Goal: Task Accomplishment & Management: Manage account settings

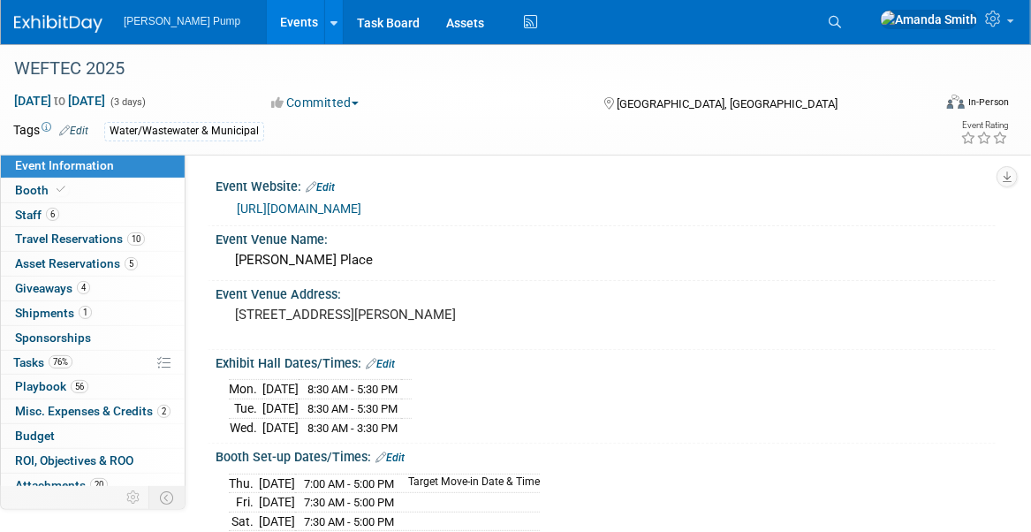
click at [271, 19] on link "Events" at bounding box center [299, 22] width 64 height 44
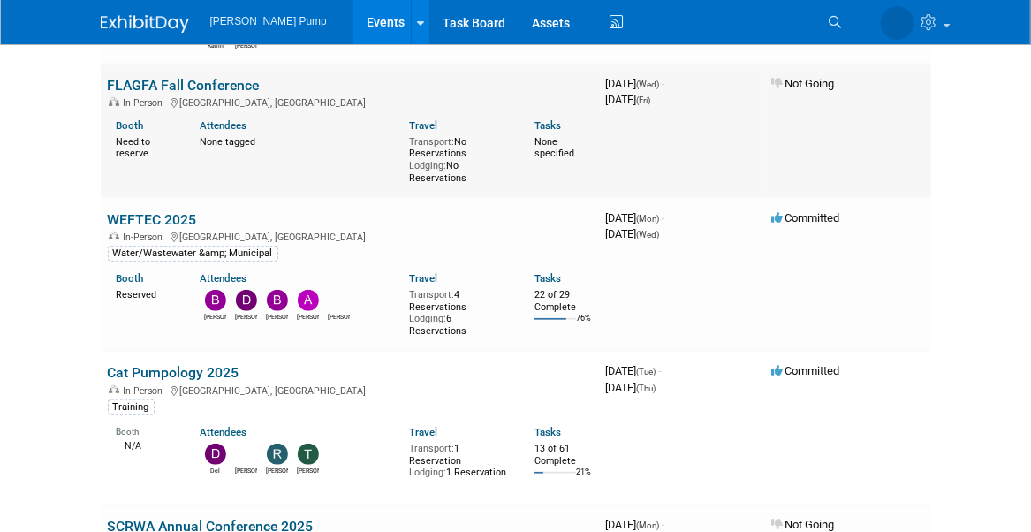
scroll to position [353, 0]
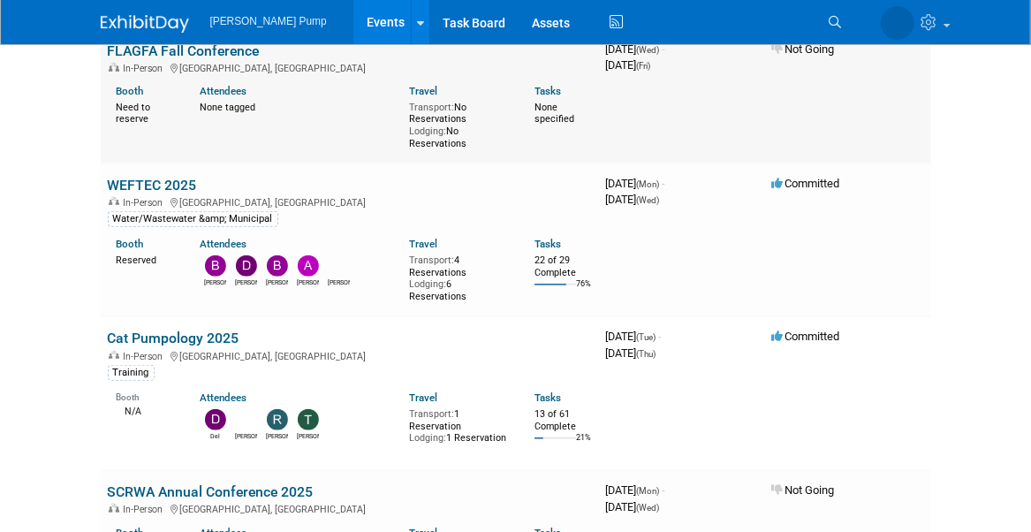
click at [168, 335] on link "Cat Pumpology 2025" at bounding box center [174, 338] width 132 height 17
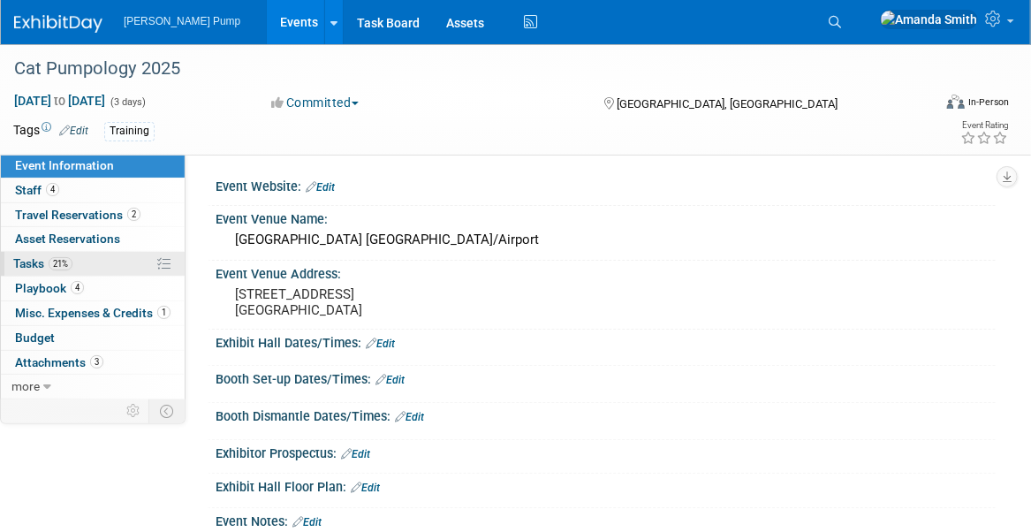
click at [24, 254] on link "21% Tasks 21%" at bounding box center [93, 264] width 184 height 24
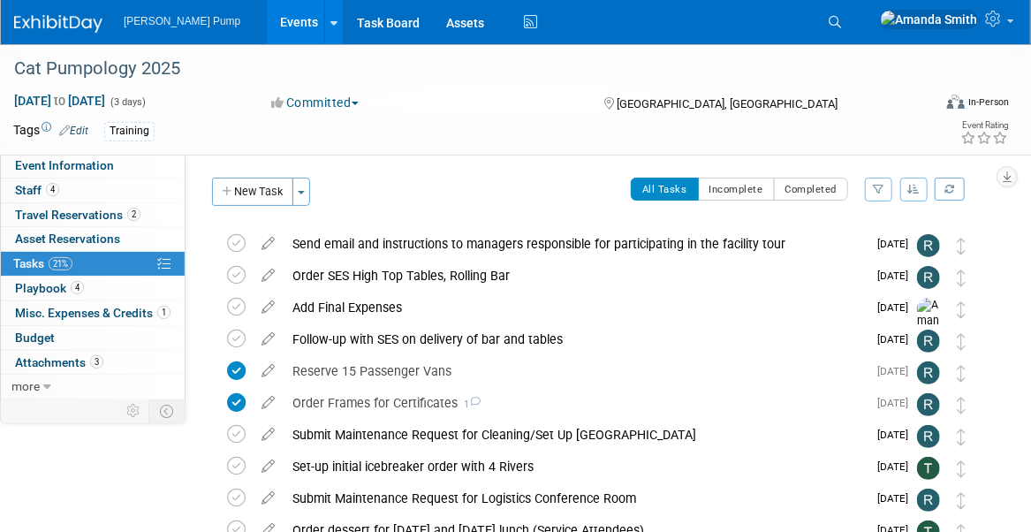
click at [880, 187] on icon "button" at bounding box center [878, 189] width 11 height 11
click at [835, 241] on select "-- Select Assignee -- All unassigned tasks Assigned to me [PERSON_NAME] [PERSON…" at bounding box center [805, 245] width 146 height 25
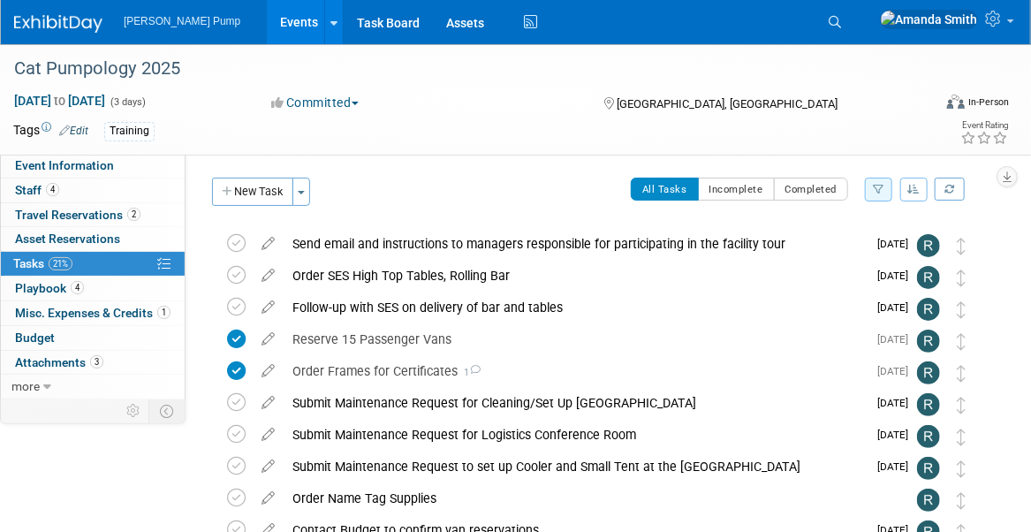
click at [907, 188] on button "button" at bounding box center [914, 190] width 28 height 24
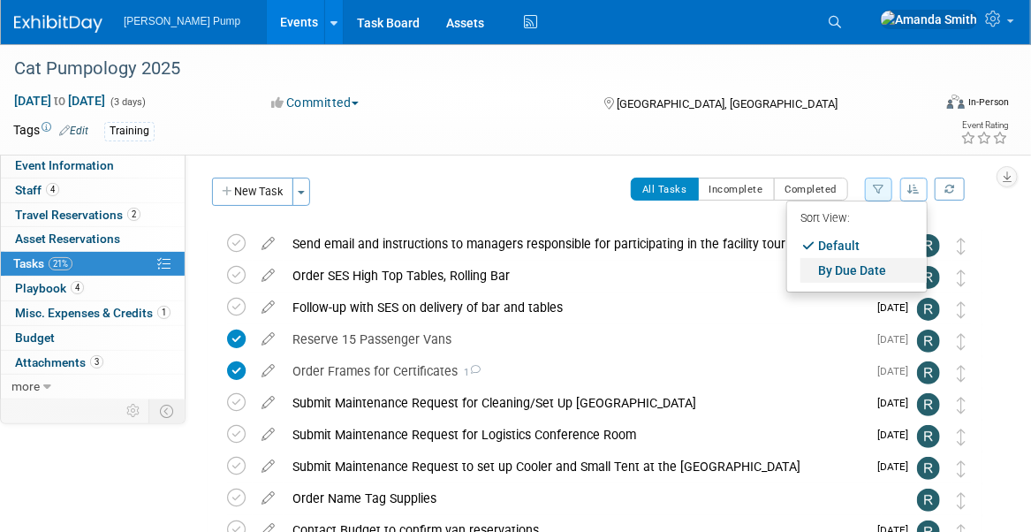
click at [864, 266] on link "By Due Date" at bounding box center [863, 270] width 126 height 25
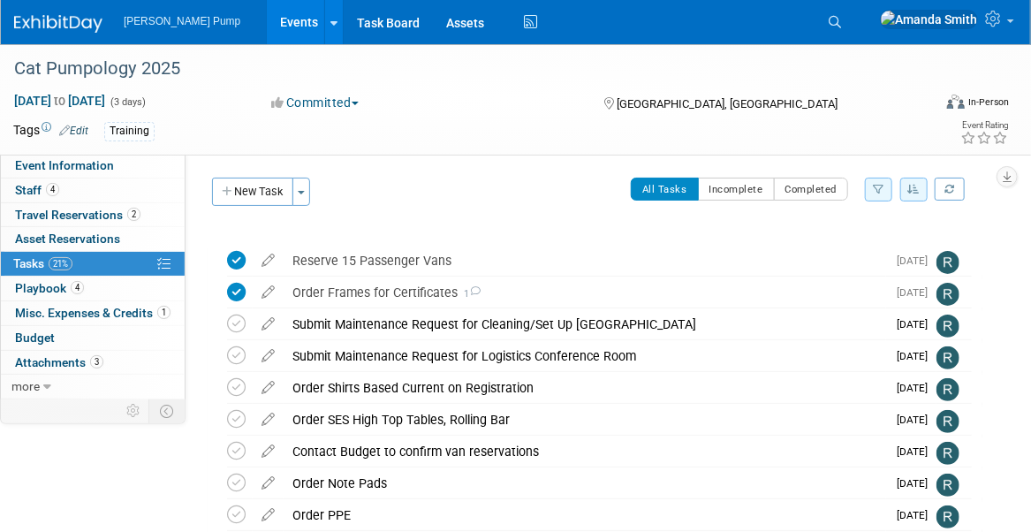
click at [410, 204] on div "All Tasks Incomplete Completed Filter by Assignee -- Select Assignee -- All una…" at bounding box center [651, 196] width 663 height 37
click at [85, 171] on span "Event Information" at bounding box center [64, 165] width 99 height 14
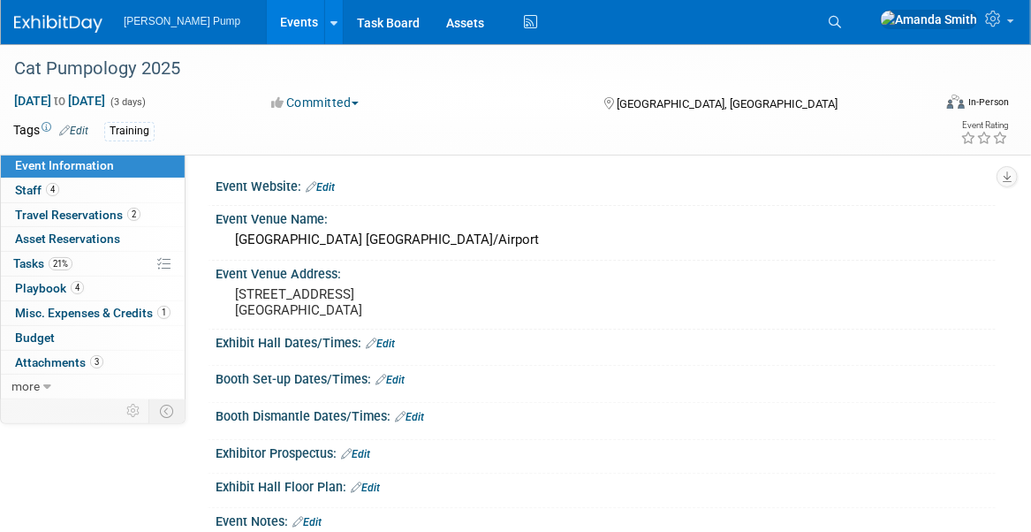
click at [267, 25] on link "Events" at bounding box center [299, 22] width 64 height 44
